Goal: Information Seeking & Learning: Learn about a topic

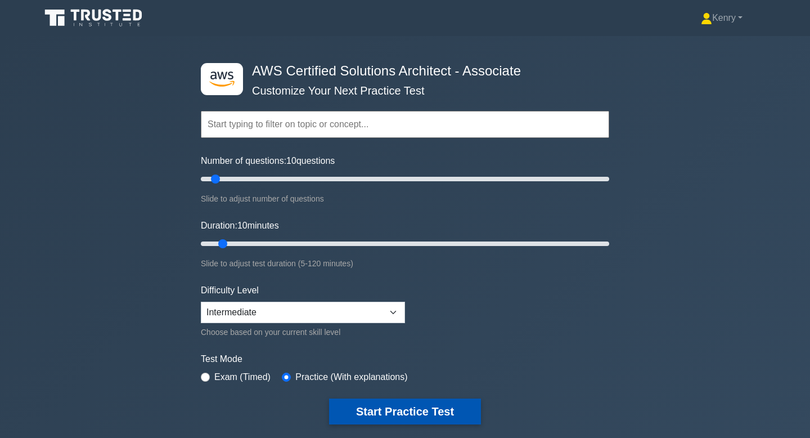
click at [403, 408] on button "Start Practice Test" at bounding box center [405, 411] width 152 height 26
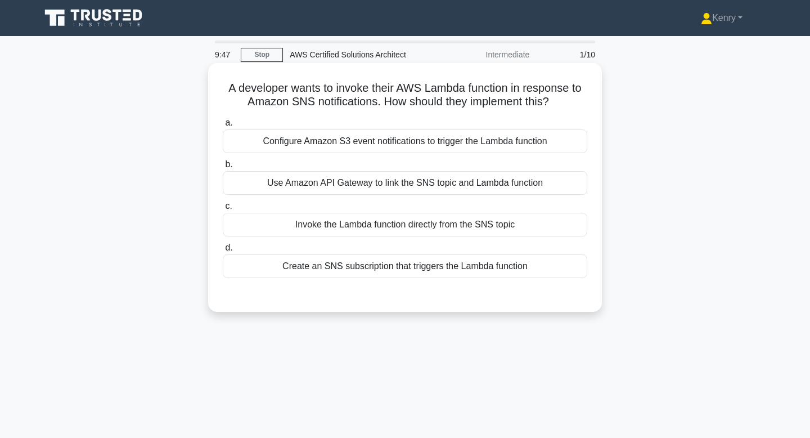
click at [339, 274] on div "Create an SNS subscription that triggers the Lambda function" at bounding box center [405, 266] width 365 height 24
click at [223, 251] on input "d. Create an SNS subscription that triggers the Lambda function" at bounding box center [223, 247] width 0 height 7
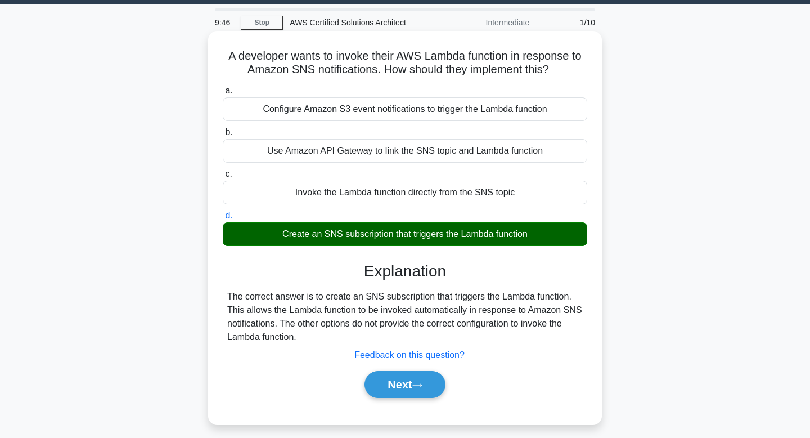
scroll to position [66, 0]
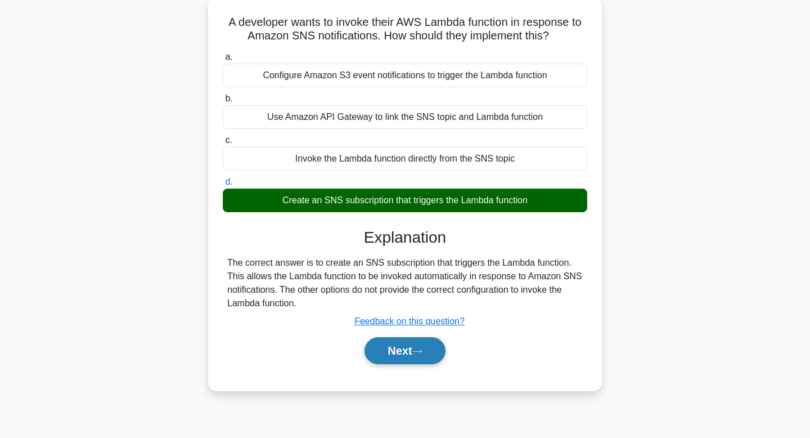
click at [415, 349] on button "Next" at bounding box center [405, 350] width 80 height 27
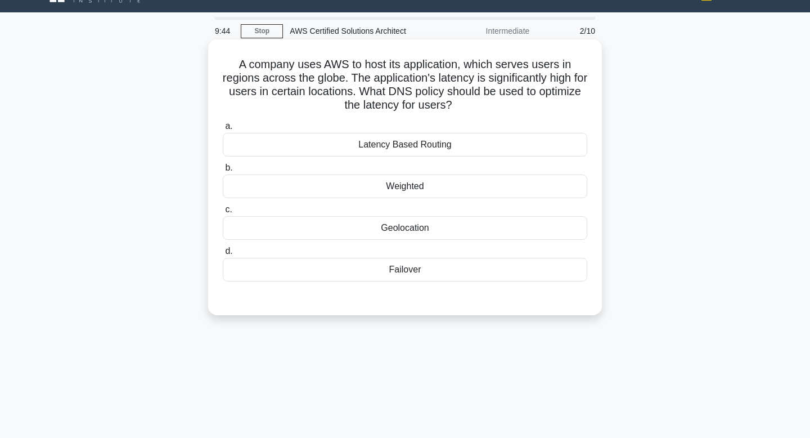
scroll to position [23, 0]
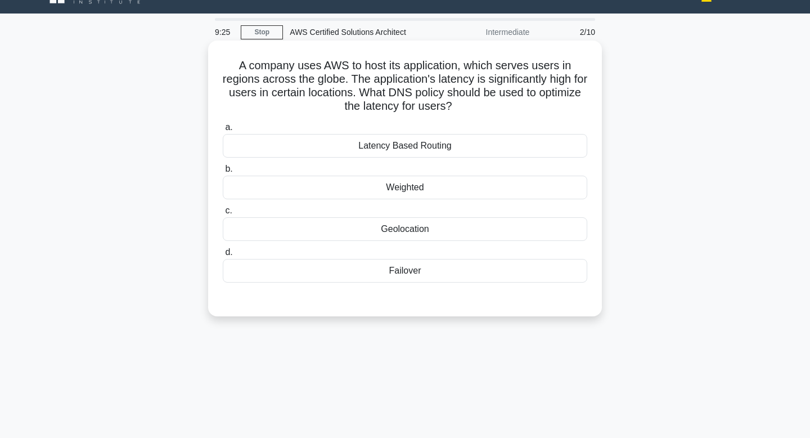
click at [330, 224] on div "Geolocation" at bounding box center [405, 229] width 365 height 24
click at [223, 214] on input "c. Geolocation" at bounding box center [223, 210] width 0 height 7
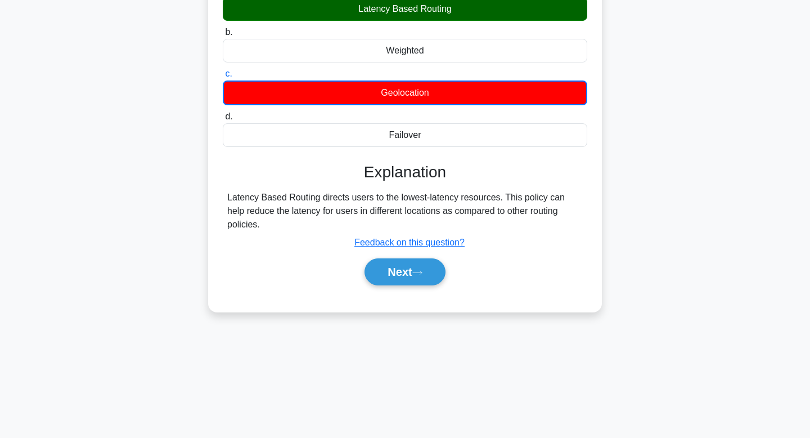
scroll to position [170, 0]
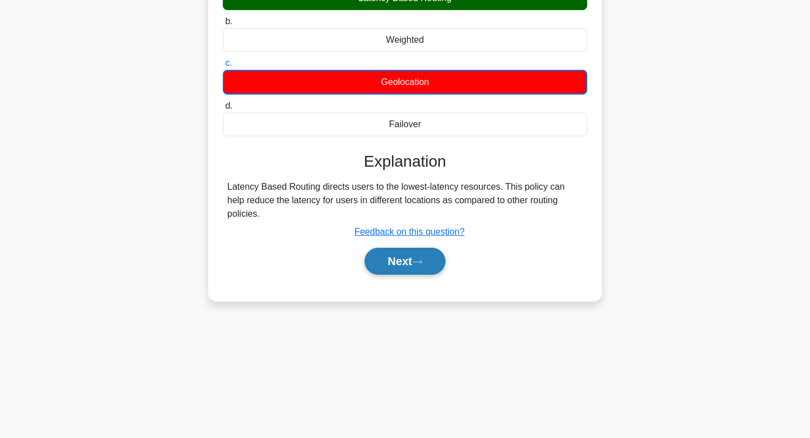
click at [412, 253] on button "Next" at bounding box center [405, 261] width 80 height 27
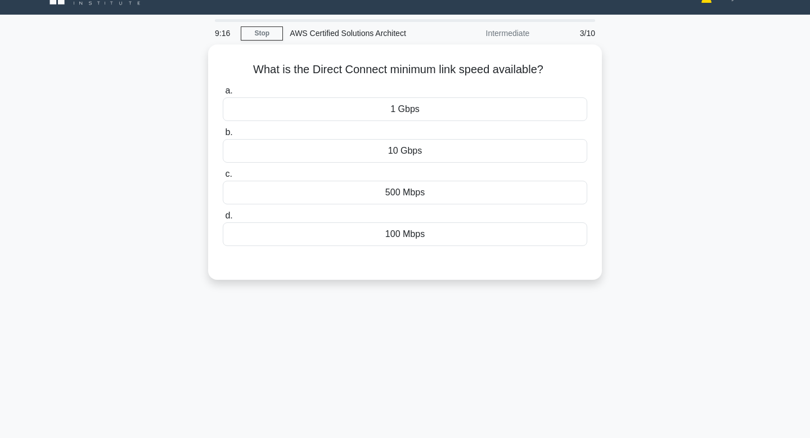
scroll to position [0, 0]
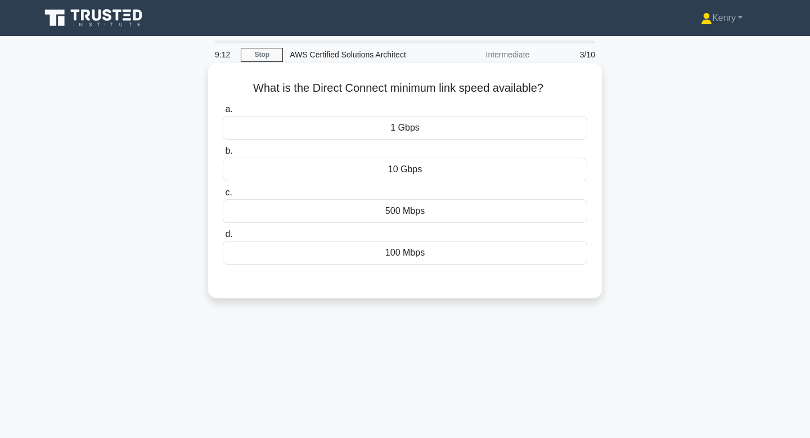
click at [417, 174] on div "10 Gbps" at bounding box center [405, 170] width 365 height 24
click at [223, 155] on input "b. 10 Gbps" at bounding box center [223, 150] width 0 height 7
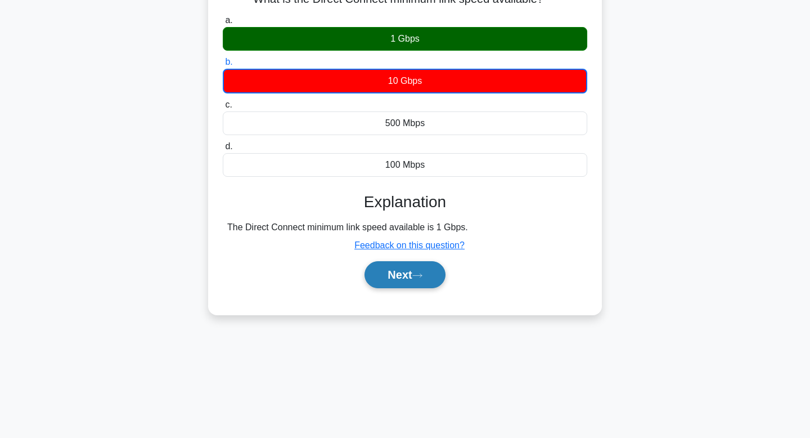
scroll to position [87, 0]
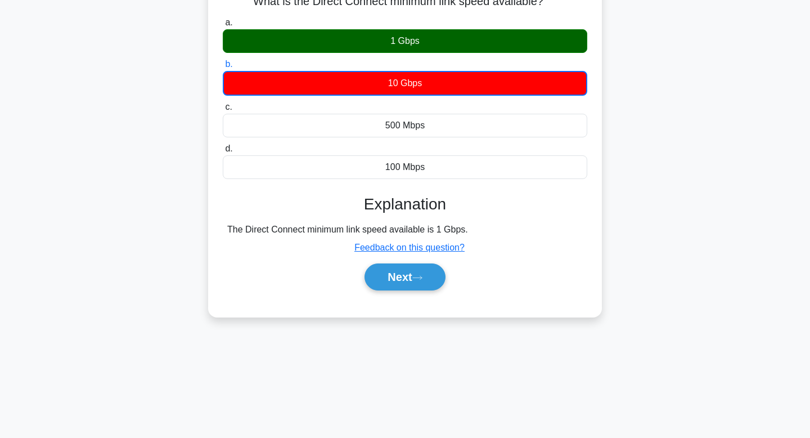
click at [400, 297] on div "a. 1 Gbps b. 10 Gbps c. d." at bounding box center [405, 159] width 367 height 290
click at [394, 285] on button "Next" at bounding box center [405, 276] width 80 height 27
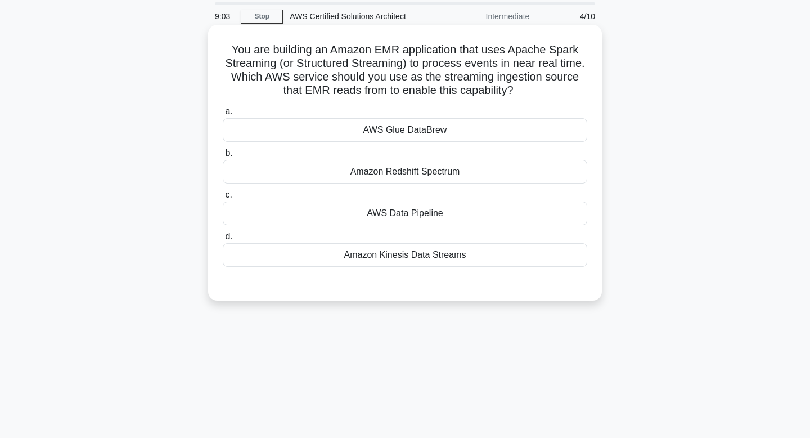
scroll to position [0, 0]
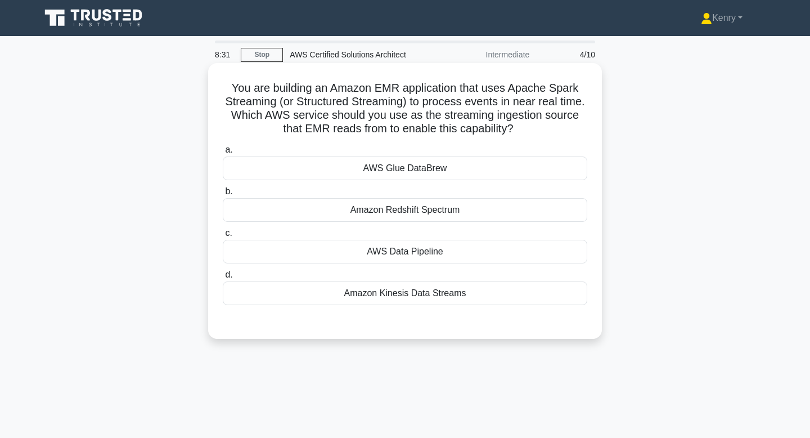
click at [440, 291] on div "Amazon Kinesis Data Streams" at bounding box center [405, 293] width 365 height 24
click at [223, 278] on input "d. Amazon Kinesis Data Streams" at bounding box center [223, 274] width 0 height 7
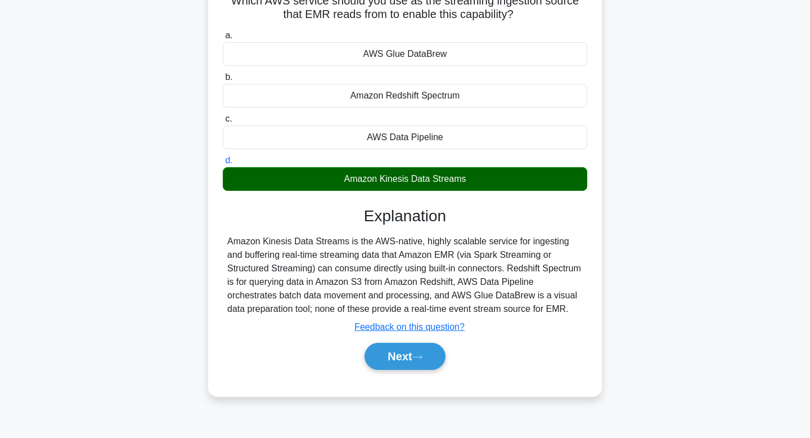
scroll to position [170, 0]
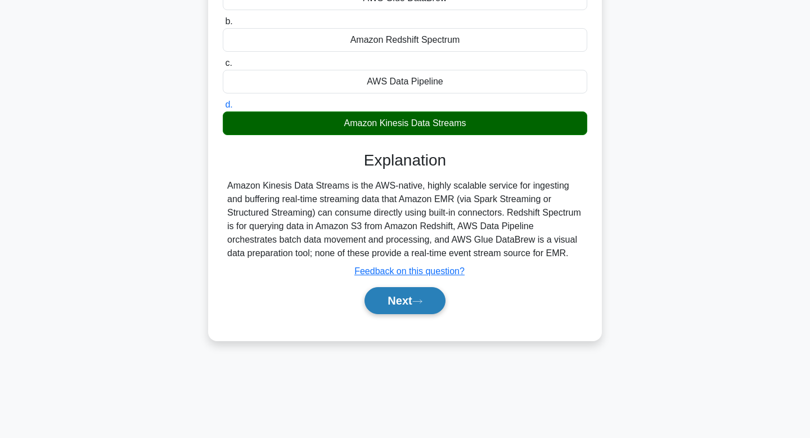
click at [391, 295] on button "Next" at bounding box center [405, 300] width 80 height 27
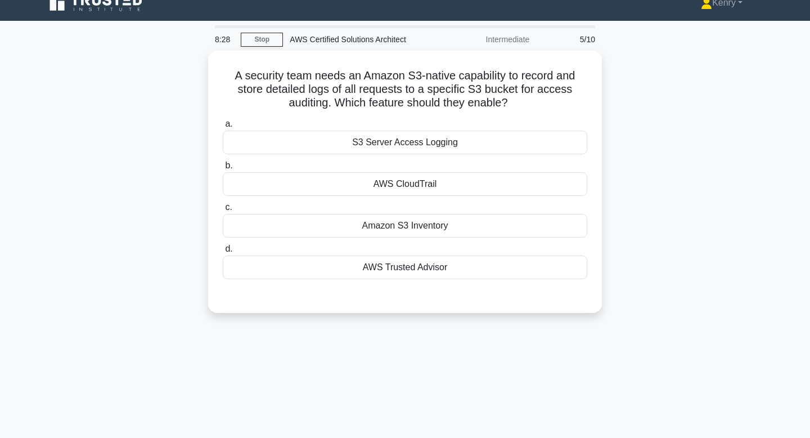
scroll to position [12, 0]
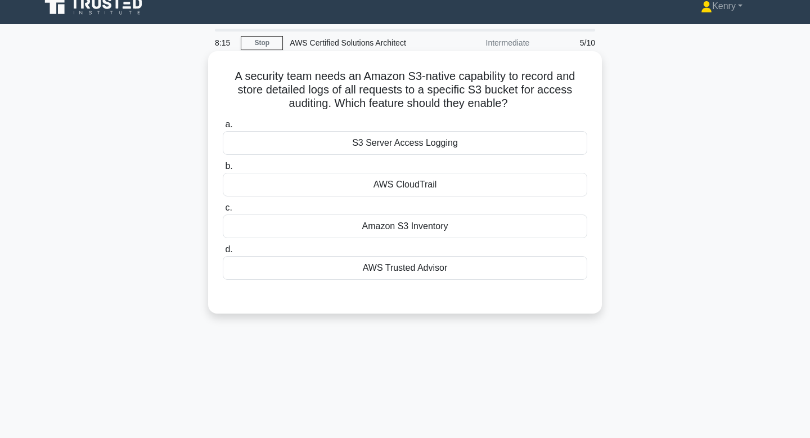
click at [356, 141] on div "S3 Server Access Logging" at bounding box center [405, 143] width 365 height 24
click at [223, 128] on input "a. S3 Server Access Logging" at bounding box center [223, 124] width 0 height 7
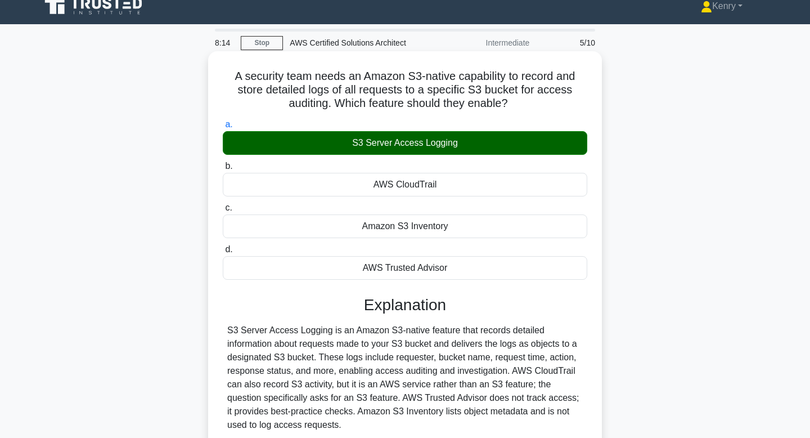
scroll to position [170, 0]
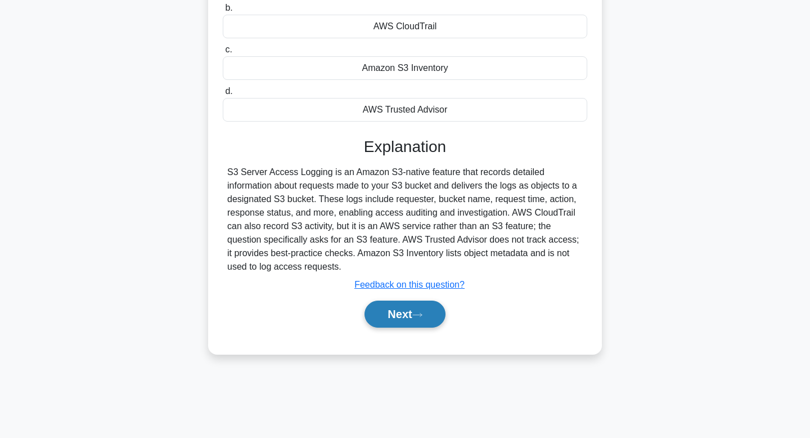
click at [385, 311] on button "Next" at bounding box center [405, 313] width 80 height 27
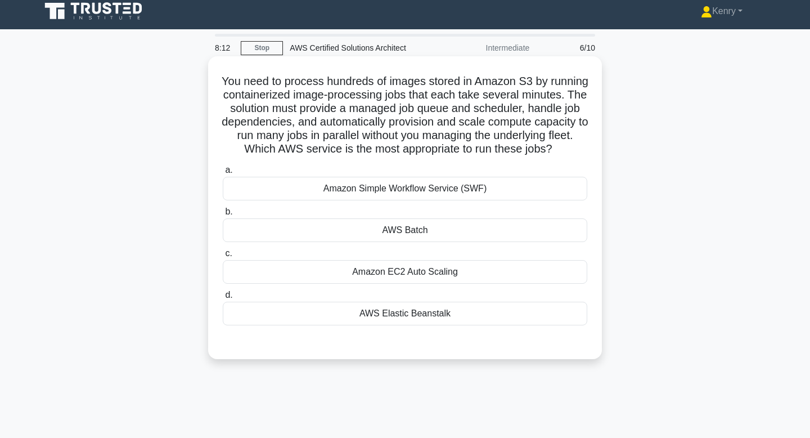
scroll to position [0, 0]
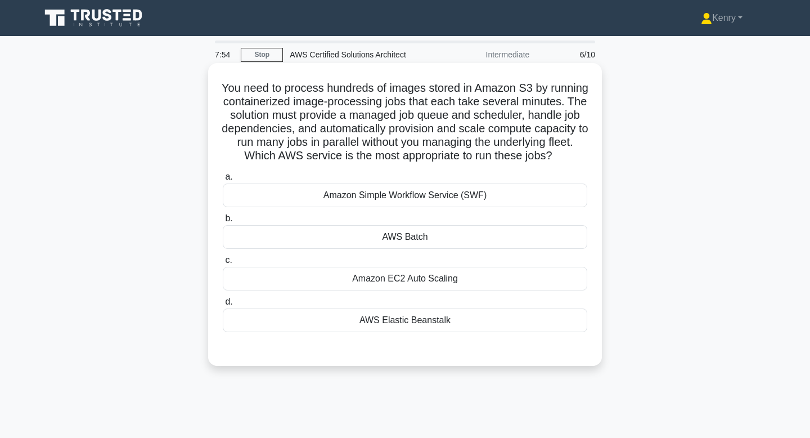
click at [367, 241] on div "AWS Batch" at bounding box center [405, 237] width 365 height 24
click at [223, 222] on input "b. AWS Batch" at bounding box center [223, 218] width 0 height 7
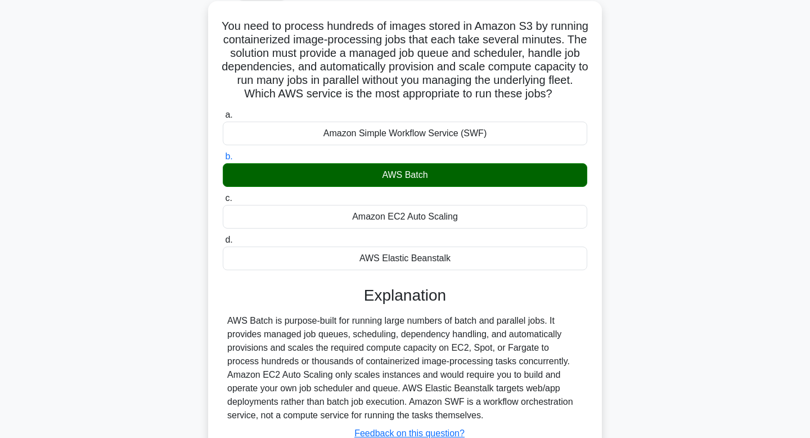
scroll to position [170, 0]
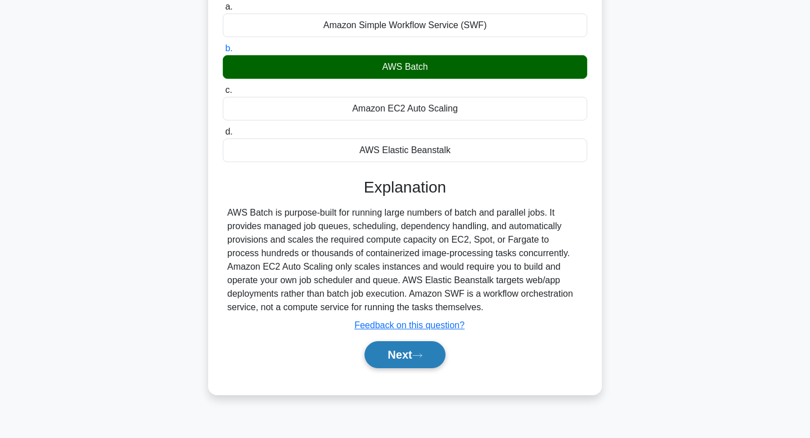
click at [397, 343] on button "Next" at bounding box center [405, 354] width 80 height 27
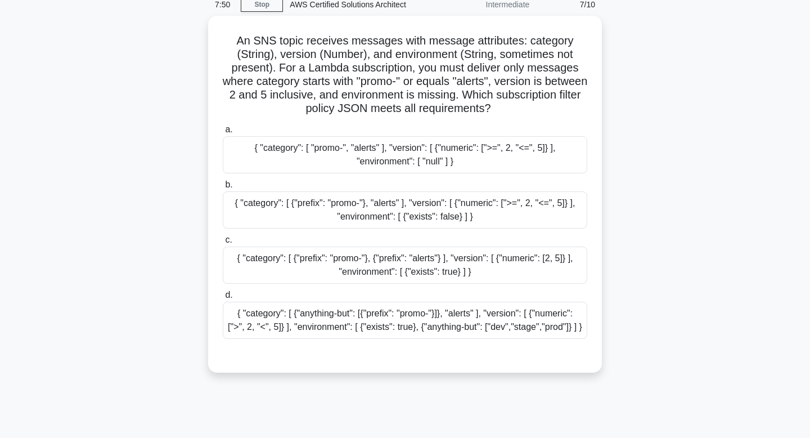
scroll to position [29, 0]
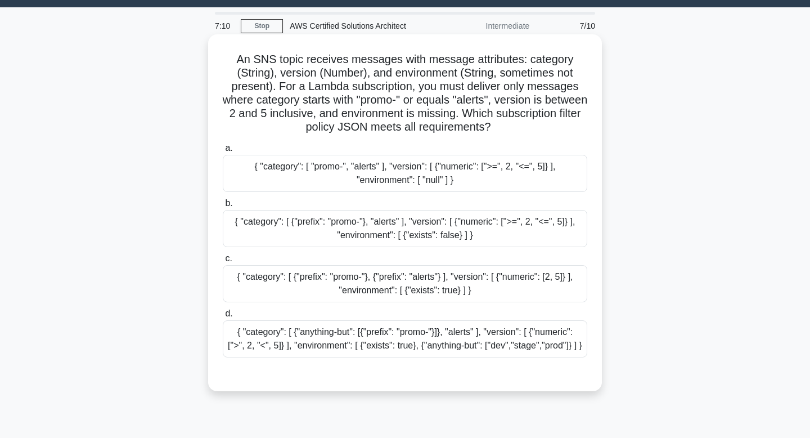
click at [395, 277] on div "{ "category": [ {"prefix": "promo-"}, {"prefix": "alerts"} ], "version": [ {"nu…" at bounding box center [405, 283] width 365 height 37
click at [223, 262] on input "c. { "category": [ {"prefix": "promo-"}, {"prefix": "alerts"} ], "version": [ {…" at bounding box center [223, 258] width 0 height 7
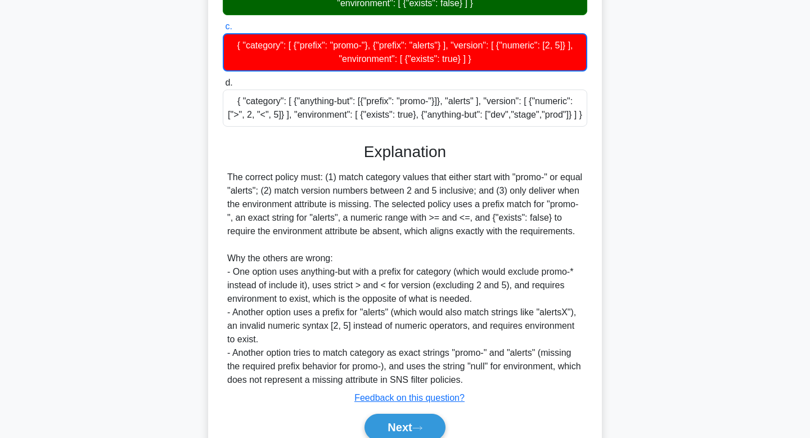
scroll to position [309, 0]
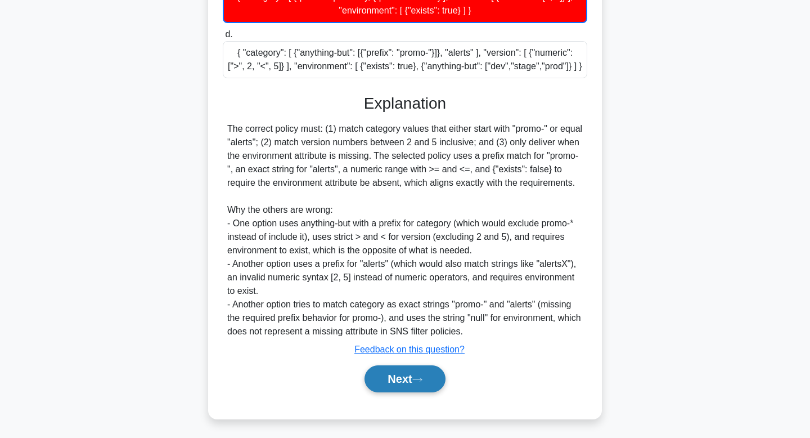
click at [419, 392] on button "Next" at bounding box center [405, 378] width 80 height 27
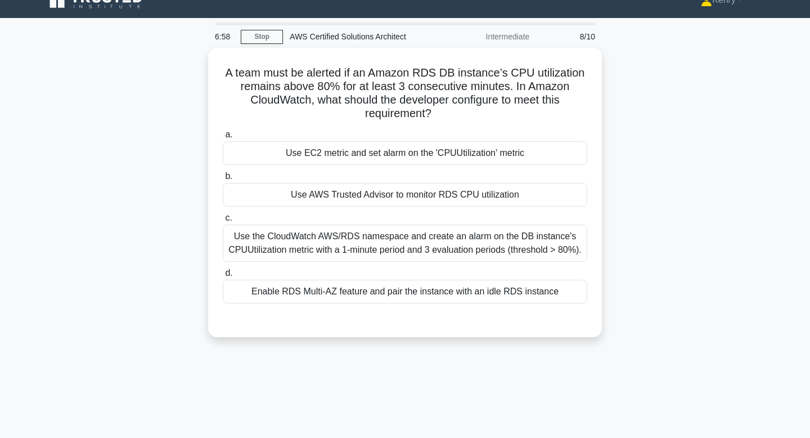
scroll to position [0, 0]
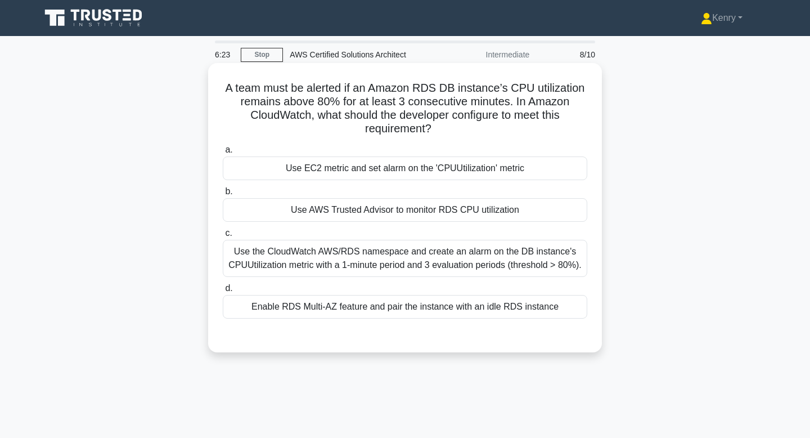
click at [347, 169] on div "Use EC2 metric and set alarm on the 'CPUUtilization' metric" at bounding box center [405, 168] width 365 height 24
click at [223, 154] on input "a. Use EC2 metric and set alarm on the 'CPUUtilization' metric" at bounding box center [223, 149] width 0 height 7
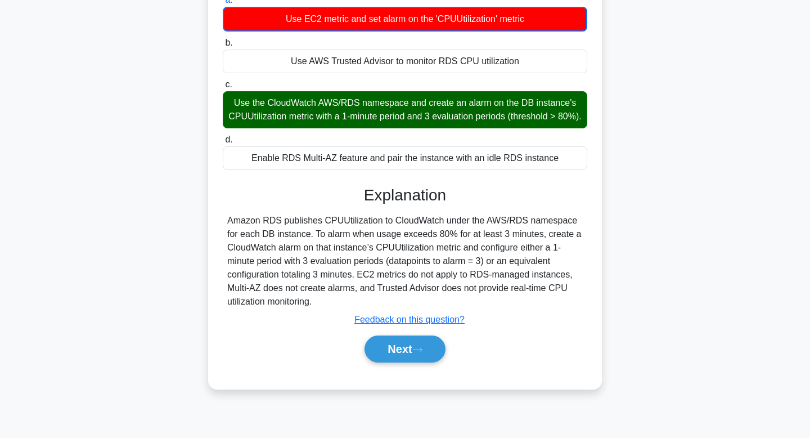
scroll to position [170, 0]
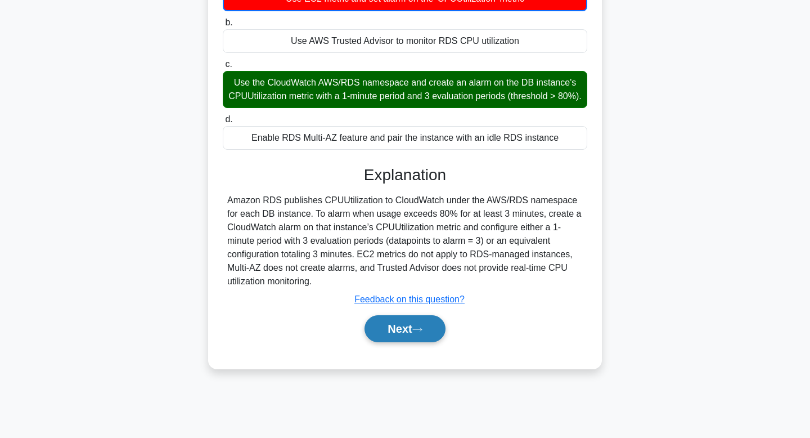
click at [402, 342] on button "Next" at bounding box center [405, 328] width 80 height 27
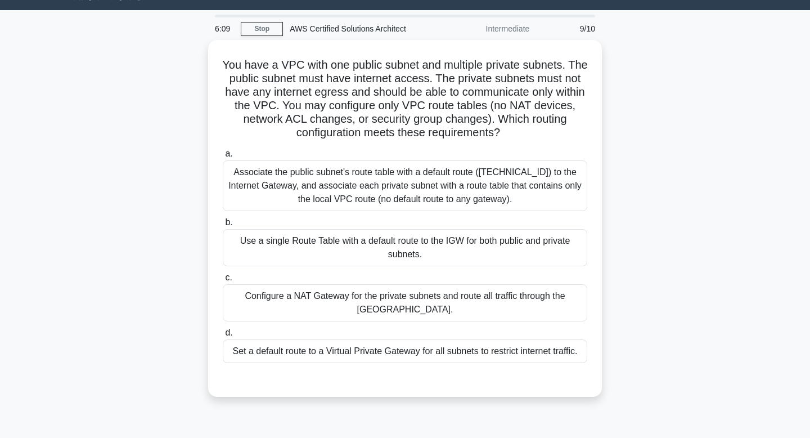
scroll to position [0, 0]
